Goal: Information Seeking & Learning: Check status

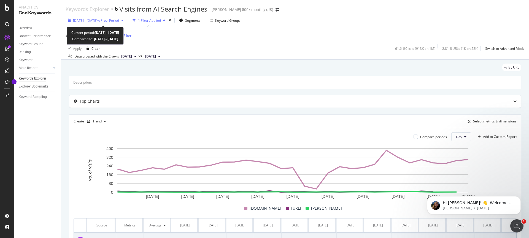
click at [97, 22] on span "[DATE] - [DATE]" at bounding box center [85, 20] width 24 height 5
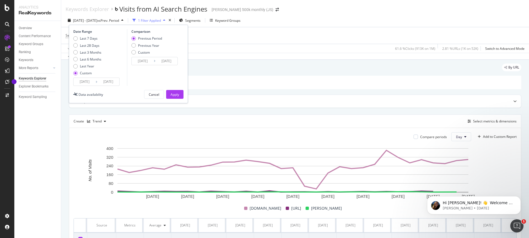
click at [92, 80] on input "[DATE]" at bounding box center [85, 82] width 22 height 8
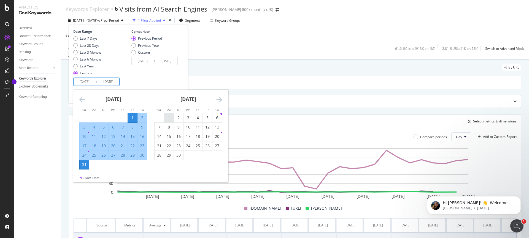
click at [170, 115] on div "1" at bounding box center [168, 118] width 9 height 6
type input "[DATE]"
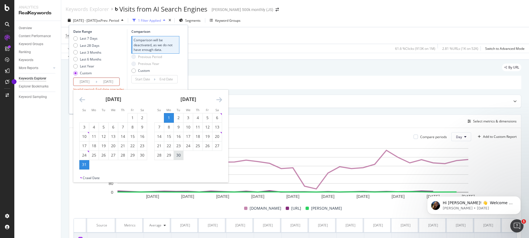
click at [178, 157] on div "30" at bounding box center [178, 156] width 9 height 6
type input "[DATE]"
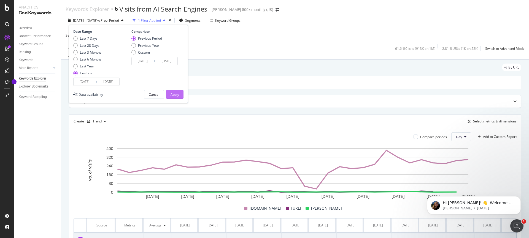
click at [178, 95] on div "Apply" at bounding box center [175, 94] width 9 height 5
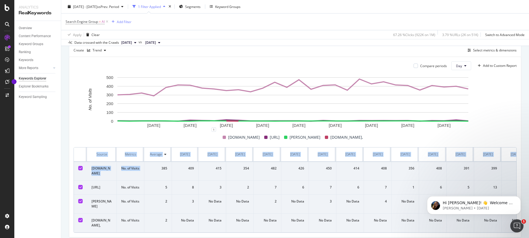
scroll to position [0, 487]
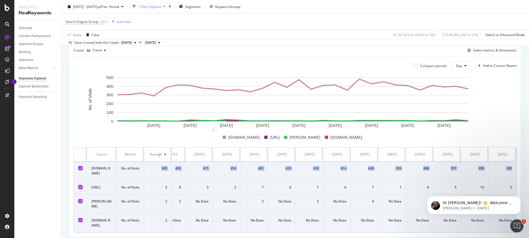
drag, startPoint x: 157, startPoint y: 166, endPoint x: 512, endPoint y: 176, distance: 355.0
click at [512, 176] on tr "[DOMAIN_NAME] No. of Visits 385 301 306 322 290 385 414 411 378 368 350 360 336…" at bounding box center [54, 171] width 926 height 19
copy tr "385 301 306 322 290 385 414 411 378 368 350 360 336 377 445 387 474 365 409 415…"
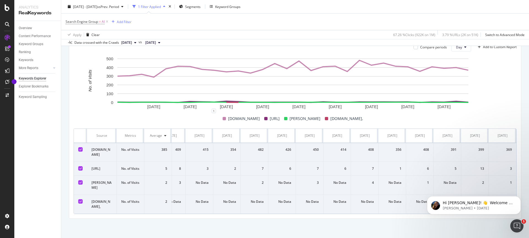
click at [98, 143] on td "[DOMAIN_NAME]" at bounding box center [102, 152] width 30 height 19
click at [131, 143] on td "No. of Visits" at bounding box center [131, 152] width 28 height 19
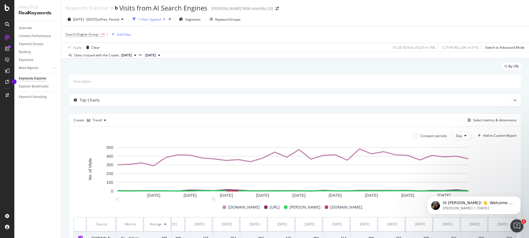
scroll to position [0, 0]
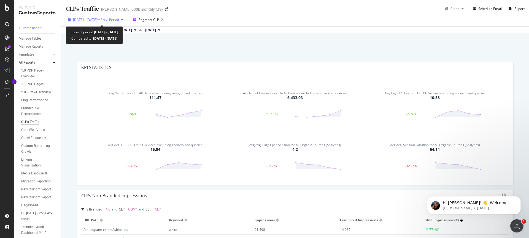
click at [97, 20] on span "2025 Jul. 1st - Aug. 31st" at bounding box center [85, 19] width 24 height 5
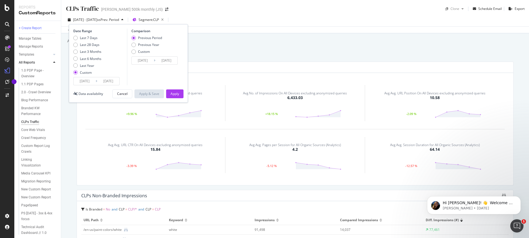
click at [83, 85] on div "2025/07/01 Navigate forward to interact with the calendar and select a date. Pr…" at bounding box center [96, 81] width 46 height 8
click at [88, 81] on input "[DATE]" at bounding box center [85, 81] width 22 height 8
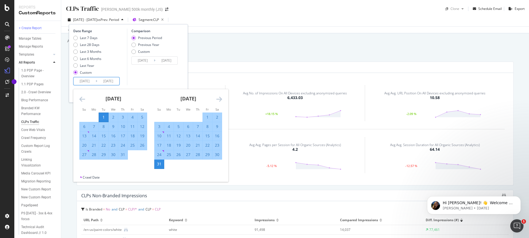
click at [204, 117] on div "1" at bounding box center [207, 118] width 9 height 6
type input "[DATE]"
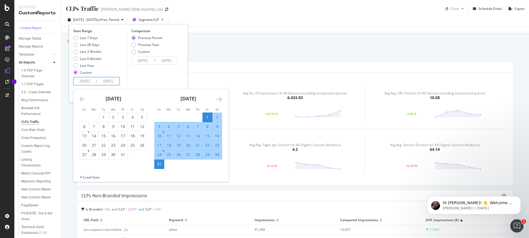
click at [174, 77] on div "Comparison Previous Period Previous Year Custom 2025/07/01 Navigate forward to …" at bounding box center [153, 57] width 52 height 57
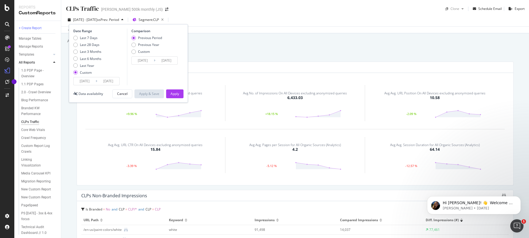
click at [179, 99] on div "Date Range Last 7 Days Last 28 Days Last 3 Months Last 6 Months Last Year Custo…" at bounding box center [128, 63] width 119 height 79
click at [179, 94] on button "Apply" at bounding box center [174, 94] width 17 height 9
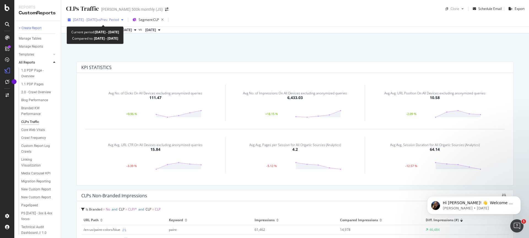
click at [114, 20] on span "vs Prev. Period" at bounding box center [108, 19] width 22 height 5
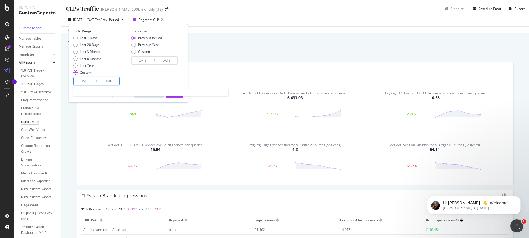
click at [101, 81] on input "[DATE]" at bounding box center [108, 81] width 22 height 8
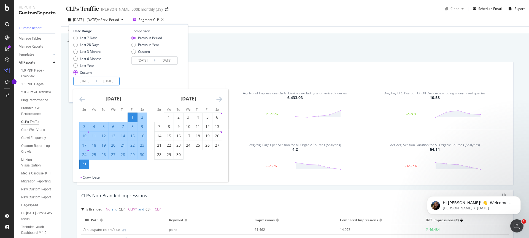
click at [133, 115] on div "1" at bounding box center [132, 118] width 9 height 6
type input "[DATE]"
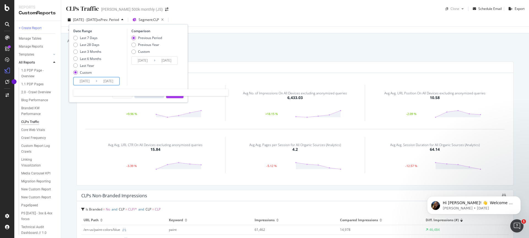
click at [85, 82] on input "[DATE]" at bounding box center [85, 81] width 22 height 8
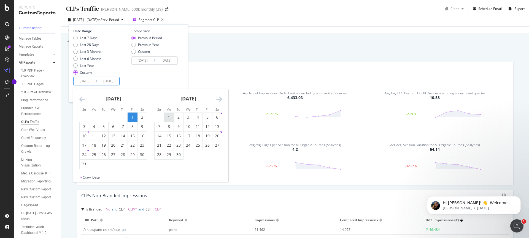
click at [172, 117] on div "1" at bounding box center [168, 118] width 9 height 6
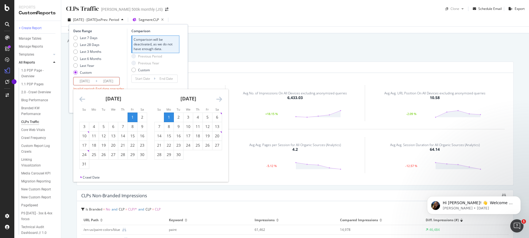
click at [85, 80] on input "[DATE]" at bounding box center [85, 81] width 22 height 8
click at [88, 81] on input "[DATE]" at bounding box center [85, 81] width 22 height 8
type input "[DATE]"
click at [176, 155] on div "30" at bounding box center [178, 155] width 9 height 6
type input "[DATE]"
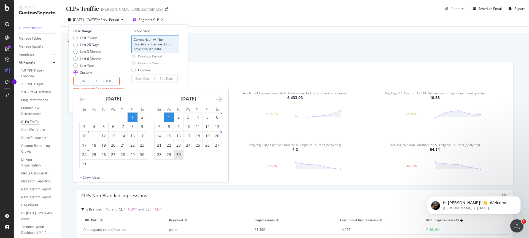
type input "[DATE]"
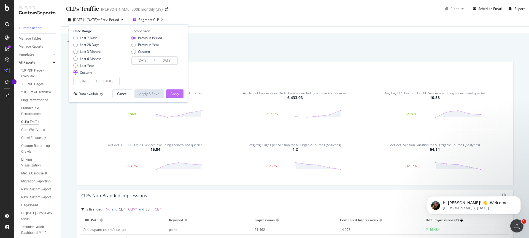
click at [183, 98] on button "Apply" at bounding box center [174, 94] width 17 height 9
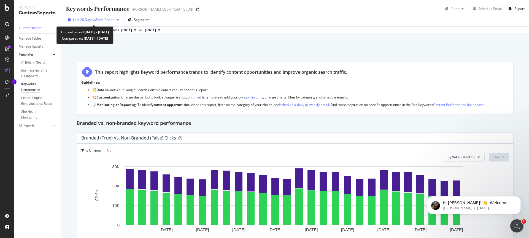
click at [106, 19] on span "vs Prev. Period" at bounding box center [104, 19] width 22 height 5
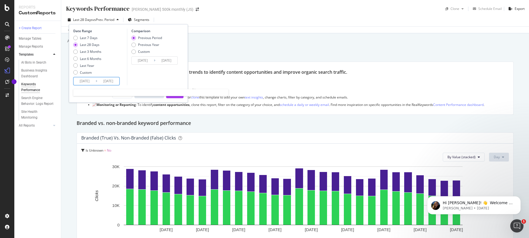
click at [84, 82] on input "2025/09/15" at bounding box center [85, 81] width 22 height 8
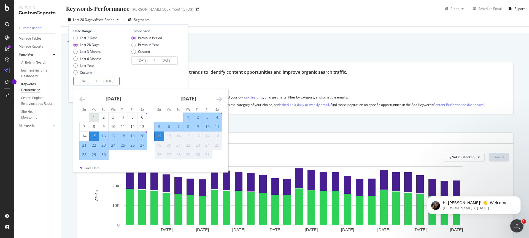
click at [94, 119] on div "1" at bounding box center [93, 118] width 9 height 6
type input "2025/07/21"
type input "[DATE]"
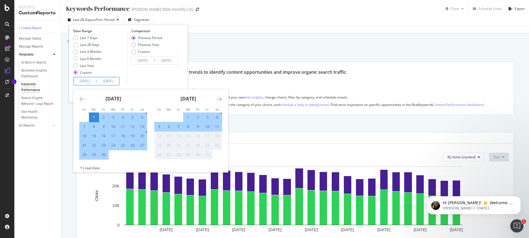
click at [102, 154] on div "30" at bounding box center [103, 155] width 9 height 6
type input "[DATE]"
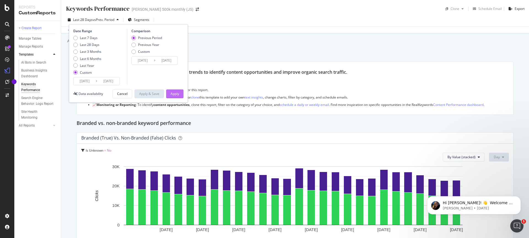
click at [175, 97] on div "Apply" at bounding box center [175, 94] width 9 height 8
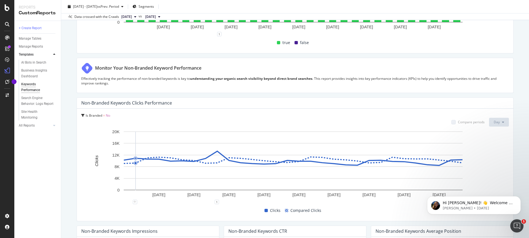
scroll to position [241, 0]
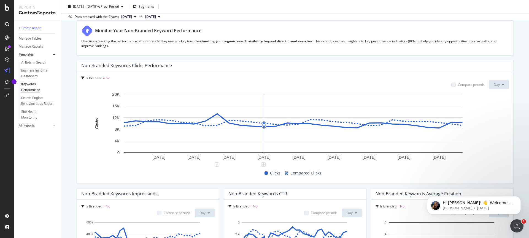
click at [266, 120] on rect "A chart." at bounding box center [293, 123] width 339 height 59
click at [359, 131] on rect "A chart." at bounding box center [293, 123] width 339 height 59
